Goal: Navigation & Orientation: Find specific page/section

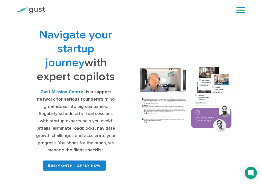
click at [30, 7] on img at bounding box center [31, 10] width 28 height 7
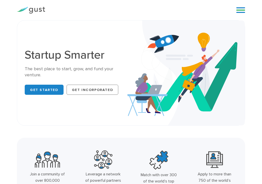
click at [32, 10] on img at bounding box center [31, 10] width 28 height 7
click at [239, 10] on link at bounding box center [241, 10] width 9 height 8
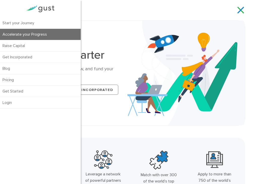
click at [37, 33] on link "Accelerate your Progress" at bounding box center [40, 34] width 81 height 11
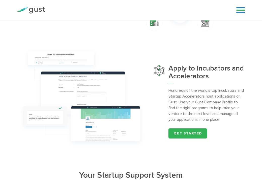
scroll to position [680, 0]
